Goal: Task Accomplishment & Management: Complete application form

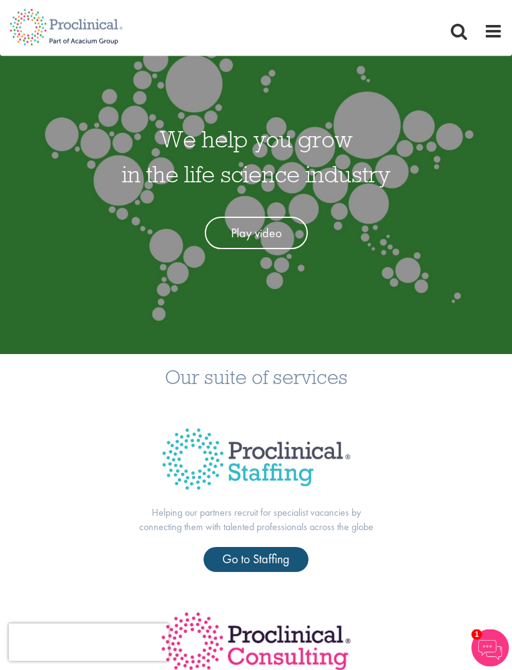
scroll to position [52, 0]
click at [268, 559] on span "Go to Staffing" at bounding box center [255, 559] width 67 height 16
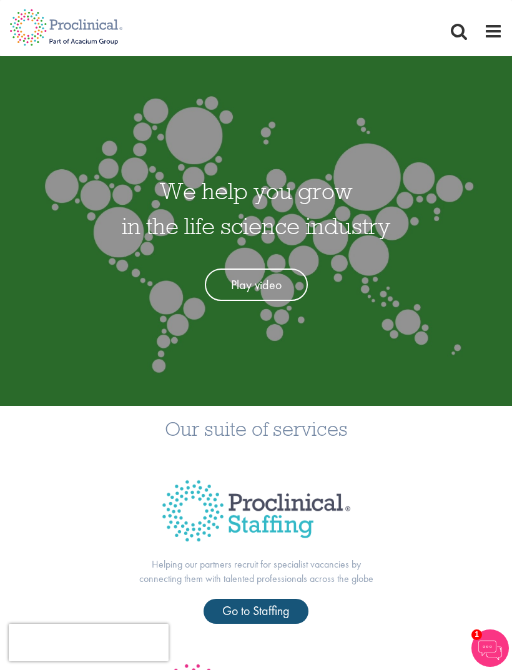
click at [494, 28] on span at bounding box center [493, 31] width 19 height 19
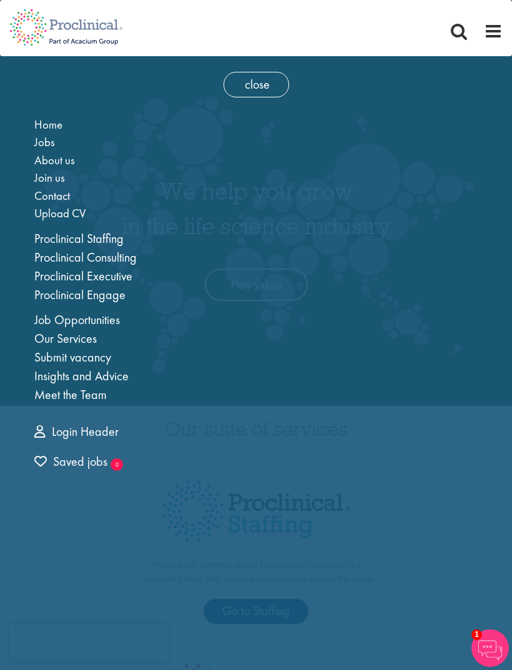
click at [101, 318] on link "Job Opportunities" at bounding box center [77, 320] width 86 height 16
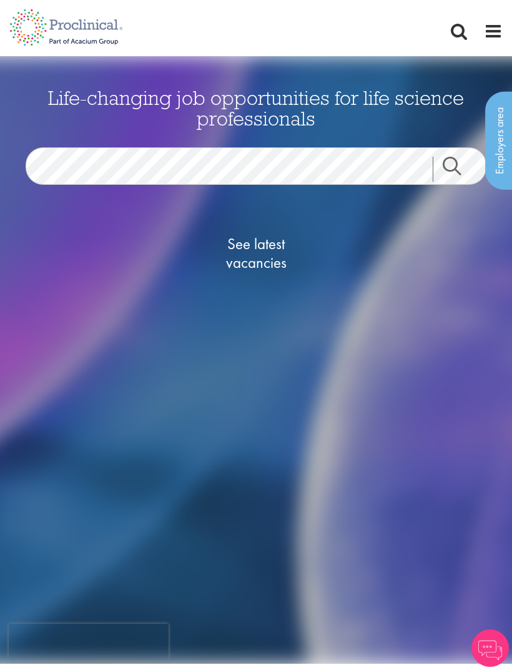
click at [266, 257] on span "See latest vacancies" at bounding box center [256, 253] width 125 height 37
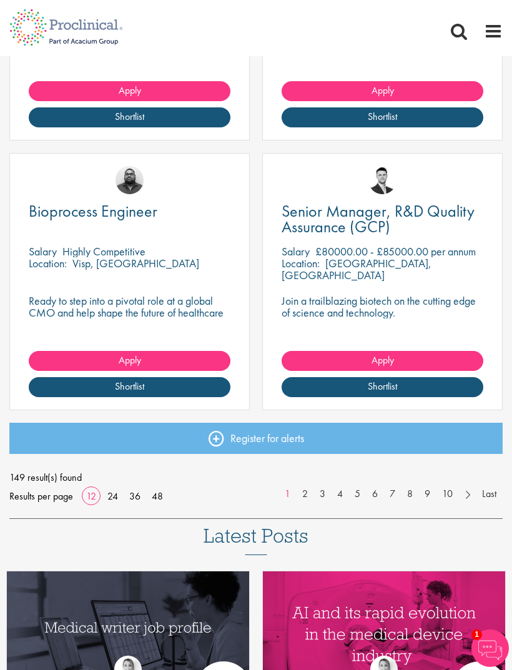
scroll to position [1479, 0]
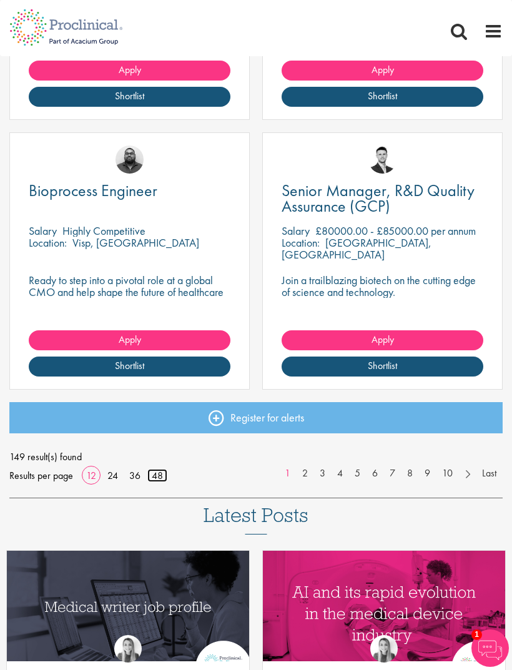
click at [164, 472] on link "48" at bounding box center [157, 475] width 20 height 13
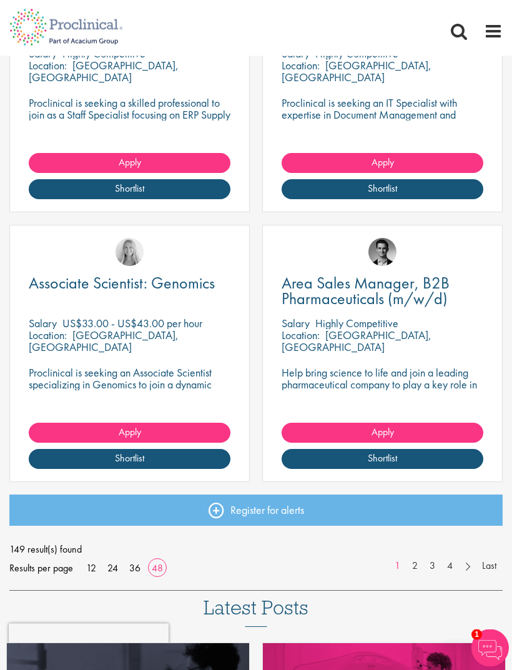
scroll to position [6243, 0]
click at [420, 563] on link "2" at bounding box center [415, 566] width 18 height 14
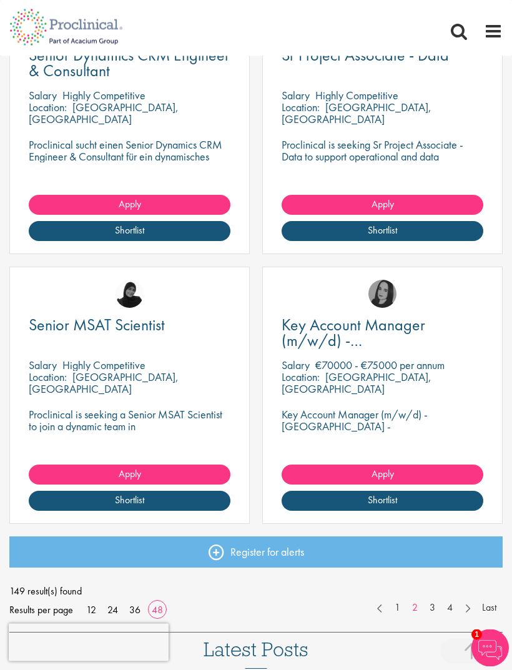
scroll to position [6205, 0]
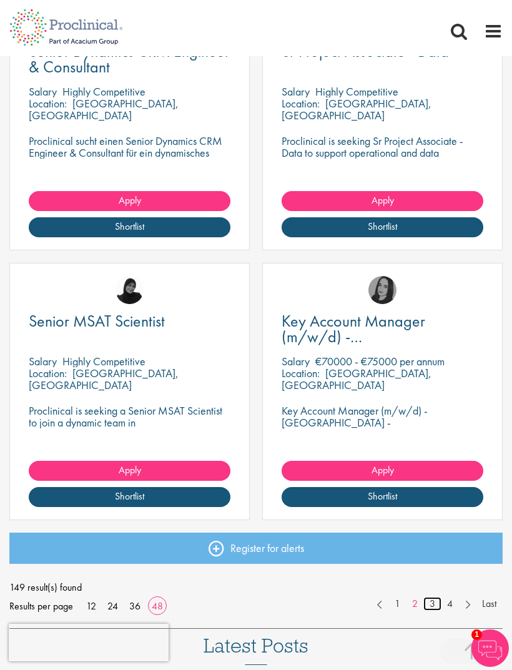
click at [436, 597] on link "3" at bounding box center [432, 604] width 18 height 14
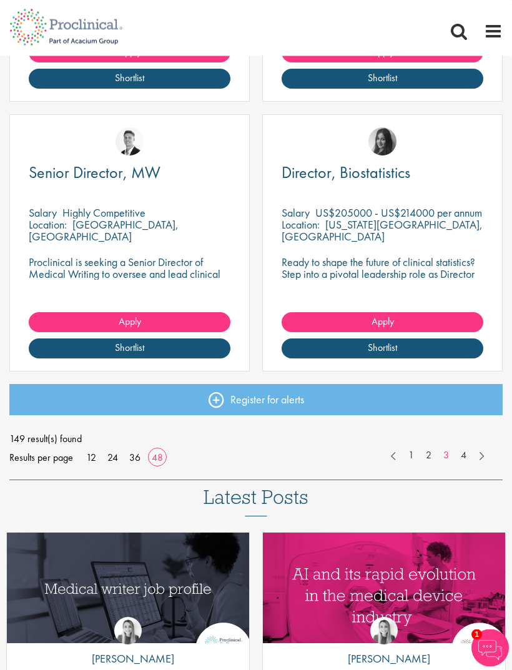
scroll to position [6411, 0]
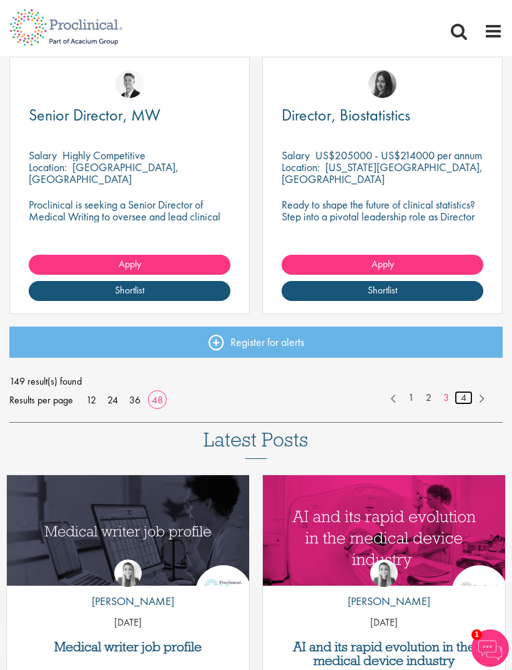
click at [466, 400] on link "4" at bounding box center [464, 398] width 18 height 14
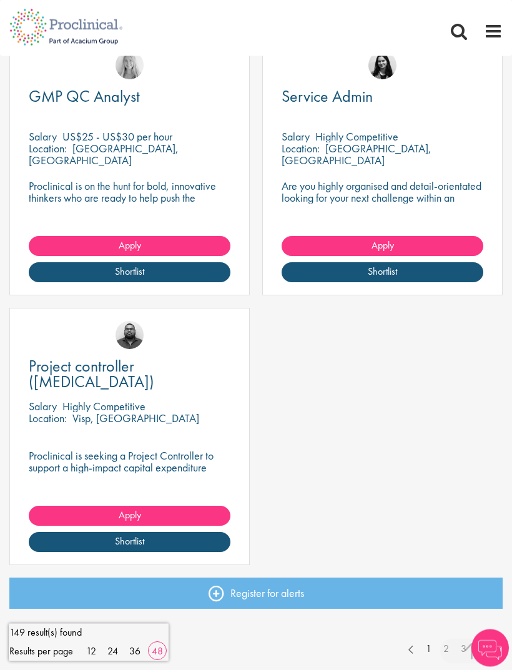
scroll to position [495, 0]
click at [430, 644] on link "1" at bounding box center [429, 649] width 18 height 14
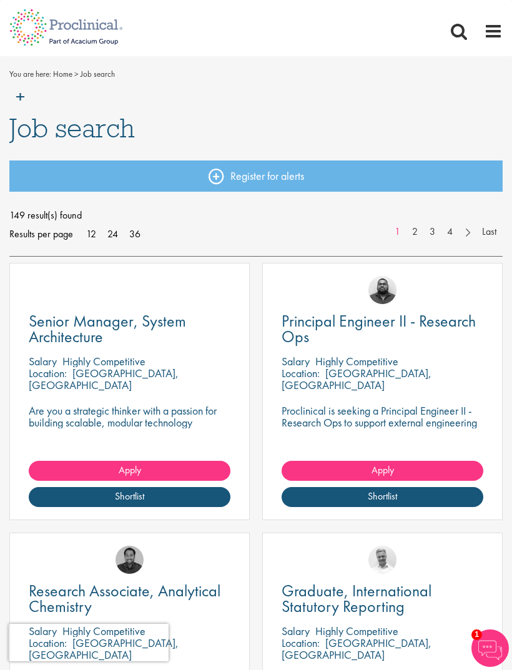
click at [25, 95] on img at bounding box center [66, 82] width 132 height 55
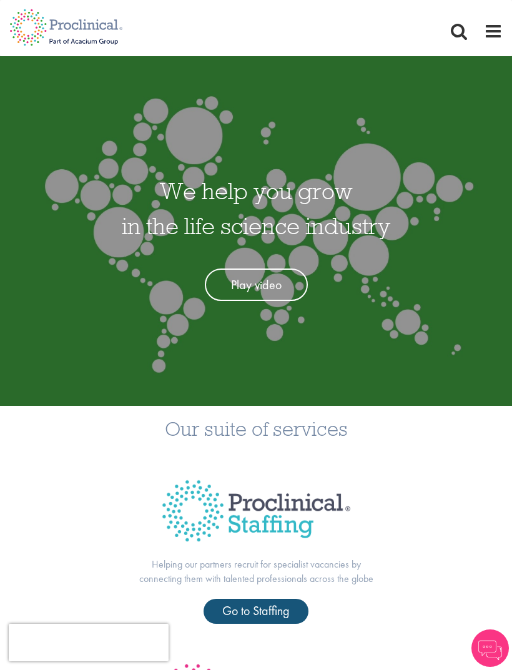
click at [292, 505] on img at bounding box center [256, 511] width 220 height 94
click at [272, 608] on span "Go to Staffing" at bounding box center [255, 611] width 67 height 16
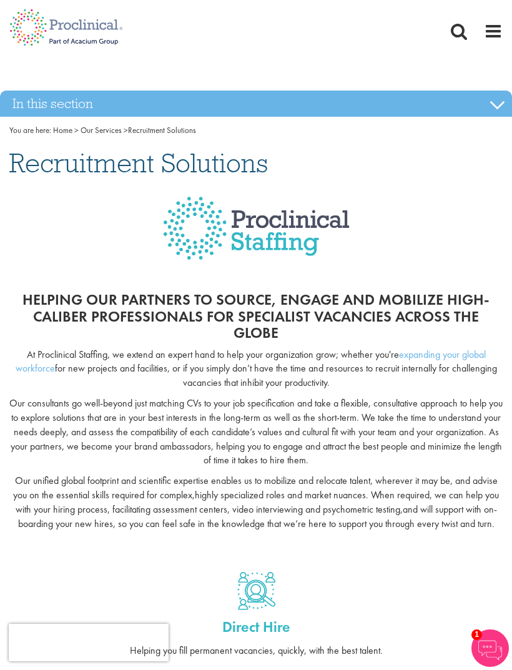
click at [493, 33] on span at bounding box center [493, 31] width 19 height 19
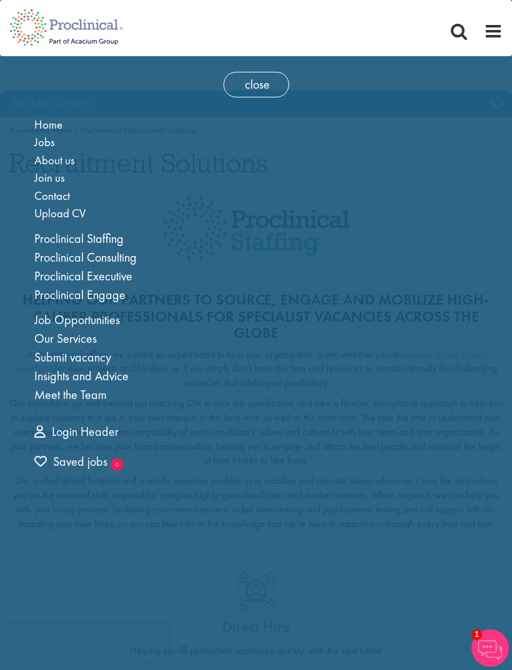
click at [113, 320] on link "Job Opportunities" at bounding box center [77, 320] width 86 height 16
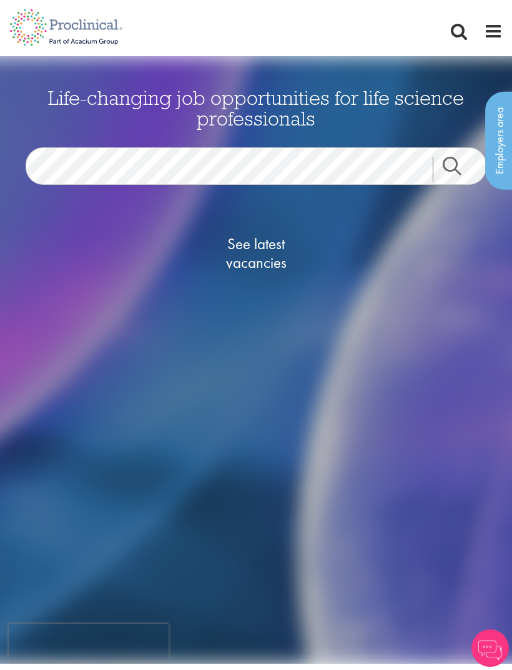
click at [255, 258] on span "See latest vacancies" at bounding box center [256, 253] width 125 height 37
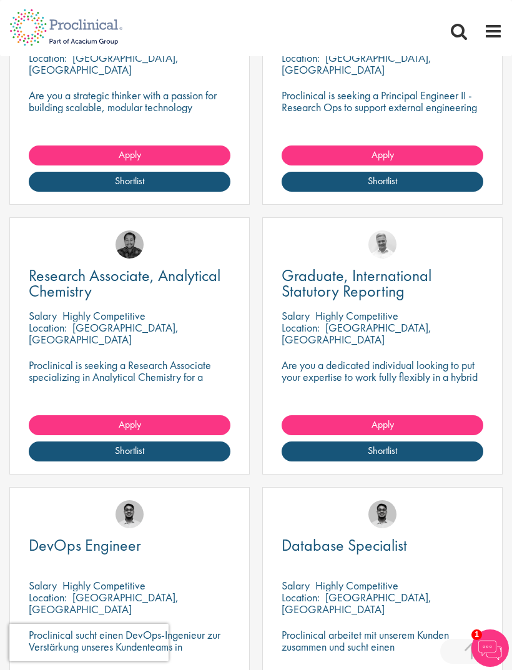
scroll to position [322, 0]
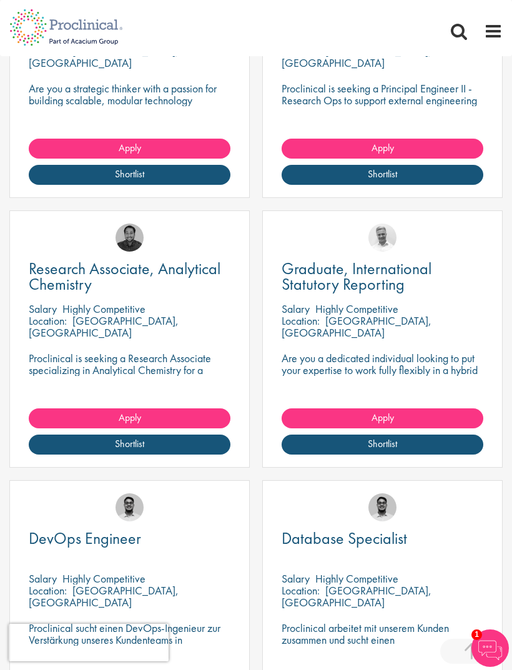
click at [488, 667] on img at bounding box center [489, 647] width 37 height 37
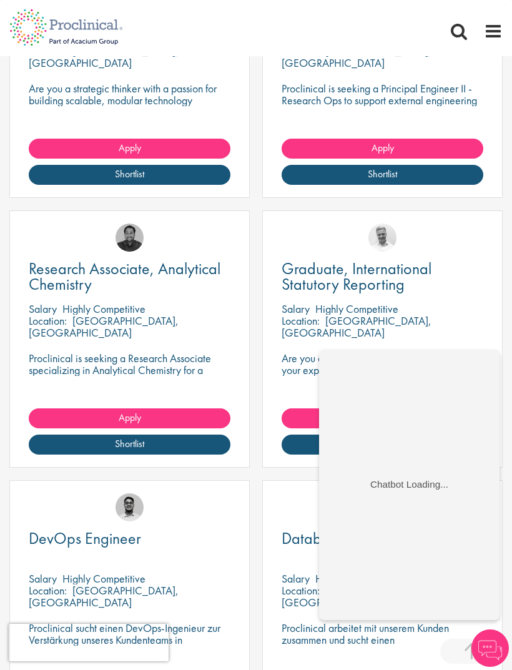
scroll to position [0, 0]
click at [266, 472] on div "Graduate, International Statutory Reporting Salary Highly Competitive Location:…" at bounding box center [382, 345] width 253 height 270
click at [493, 667] on img at bounding box center [489, 647] width 37 height 37
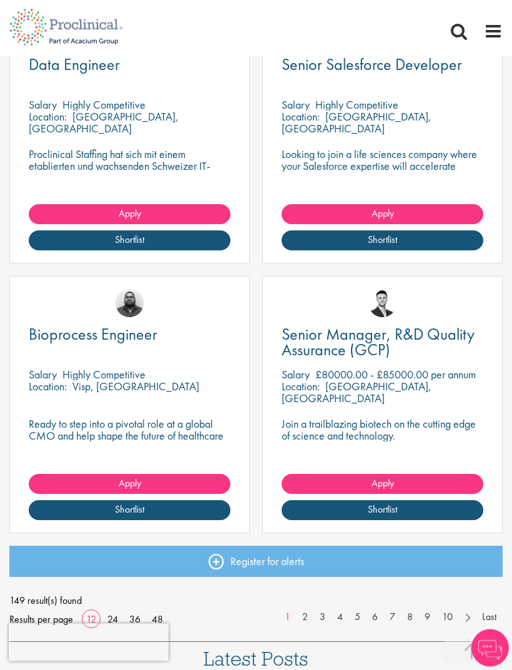
scroll to position [1336, 0]
click at [163, 619] on link "48" at bounding box center [157, 619] width 20 height 13
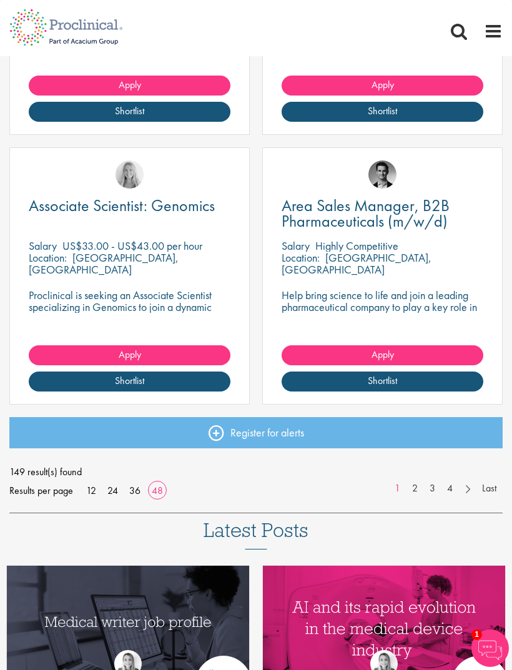
scroll to position [6303, 0]
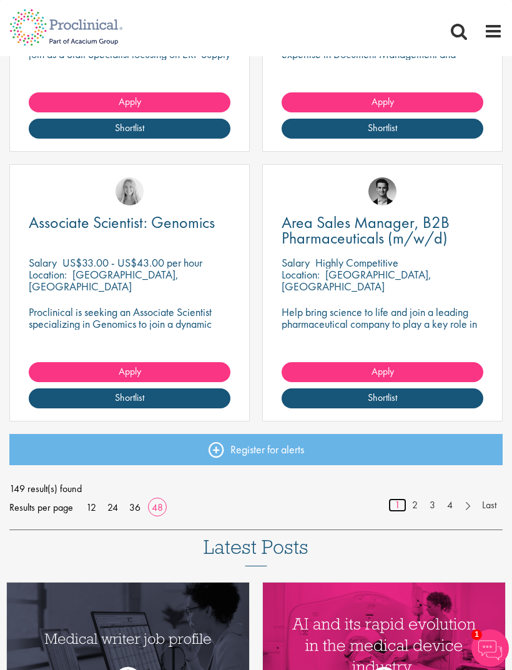
click at [406, 498] on link "1" at bounding box center [397, 505] width 18 height 14
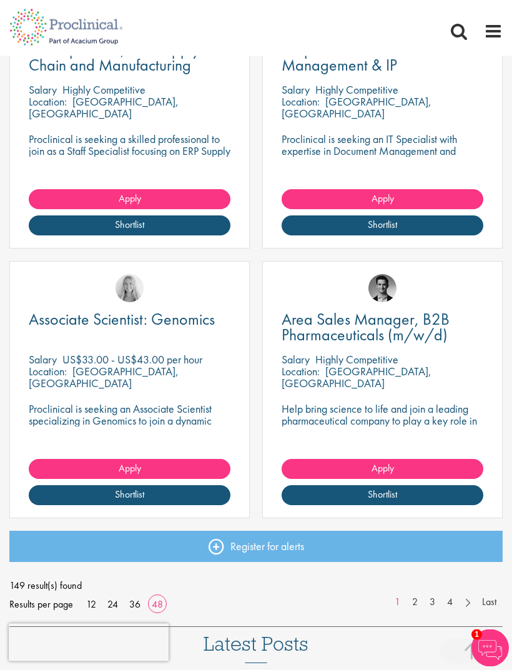
scroll to position [6209, 0]
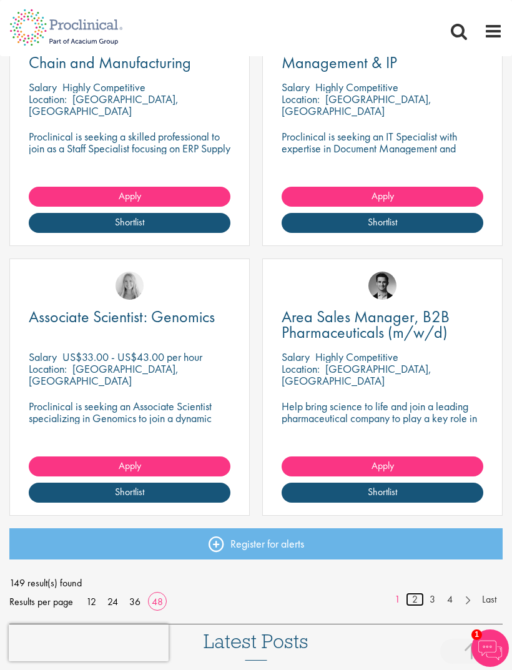
click at [412, 593] on link "2" at bounding box center [415, 600] width 18 height 14
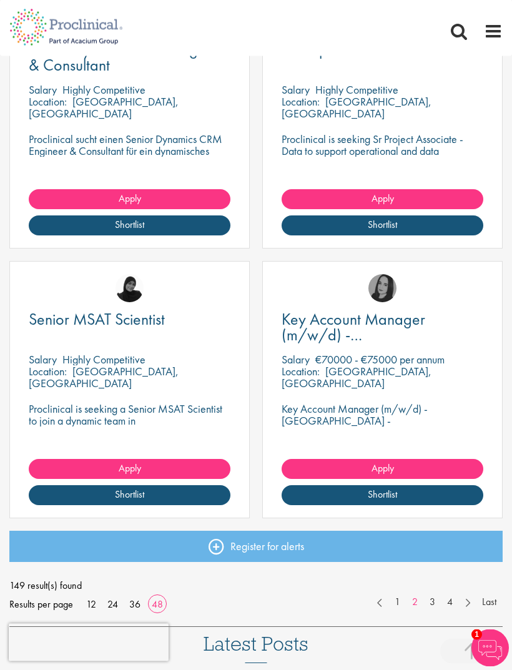
scroll to position [6206, 0]
click at [433, 597] on link "3" at bounding box center [432, 602] width 18 height 14
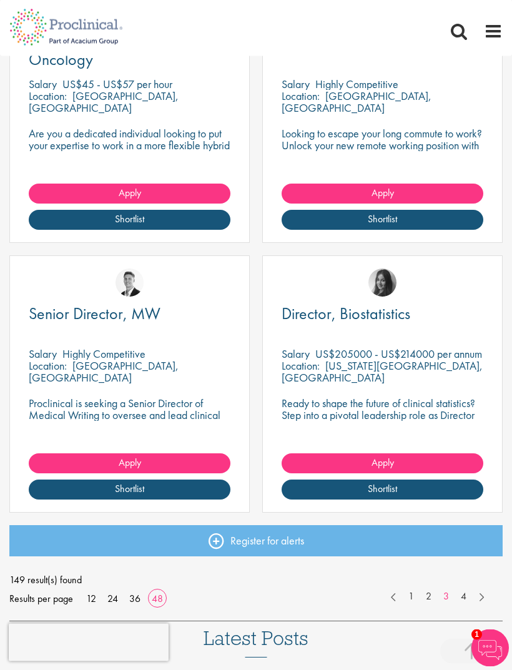
scroll to position [6212, 0]
click at [466, 599] on link "4" at bounding box center [464, 596] width 18 height 14
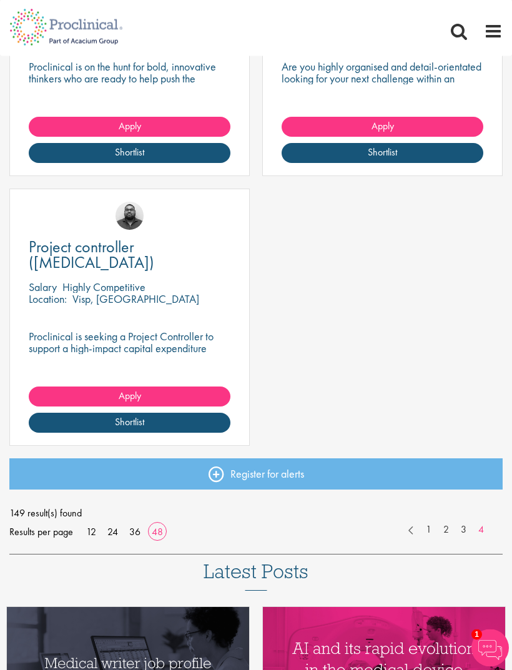
scroll to position [614, 0]
